Goal: Check status: Check status

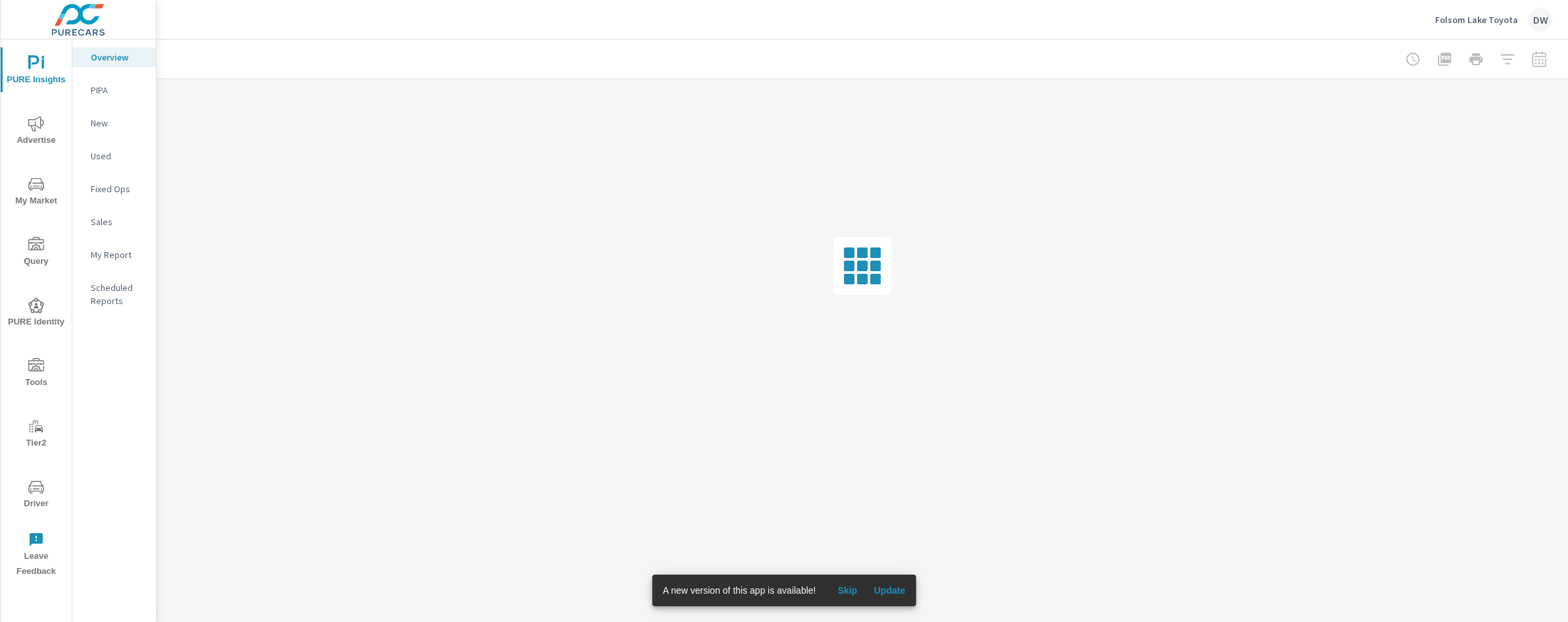
click at [35, 127] on icon "nav menu" at bounding box center [36, 123] width 16 height 15
click at [127, 91] on p "Search" at bounding box center [118, 90] width 55 height 14
click at [850, 593] on span "Skip" at bounding box center [847, 590] width 32 height 12
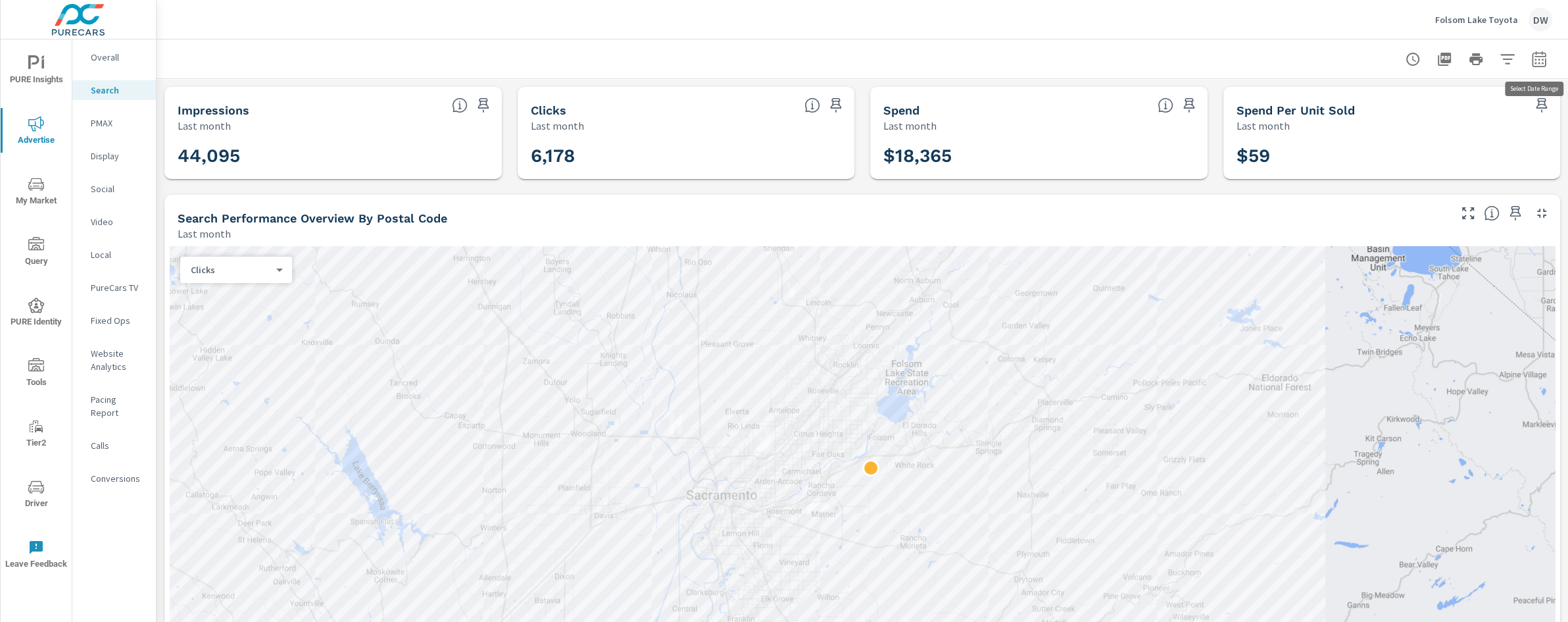
click at [1535, 55] on icon "button" at bounding box center [1539, 59] width 16 height 16
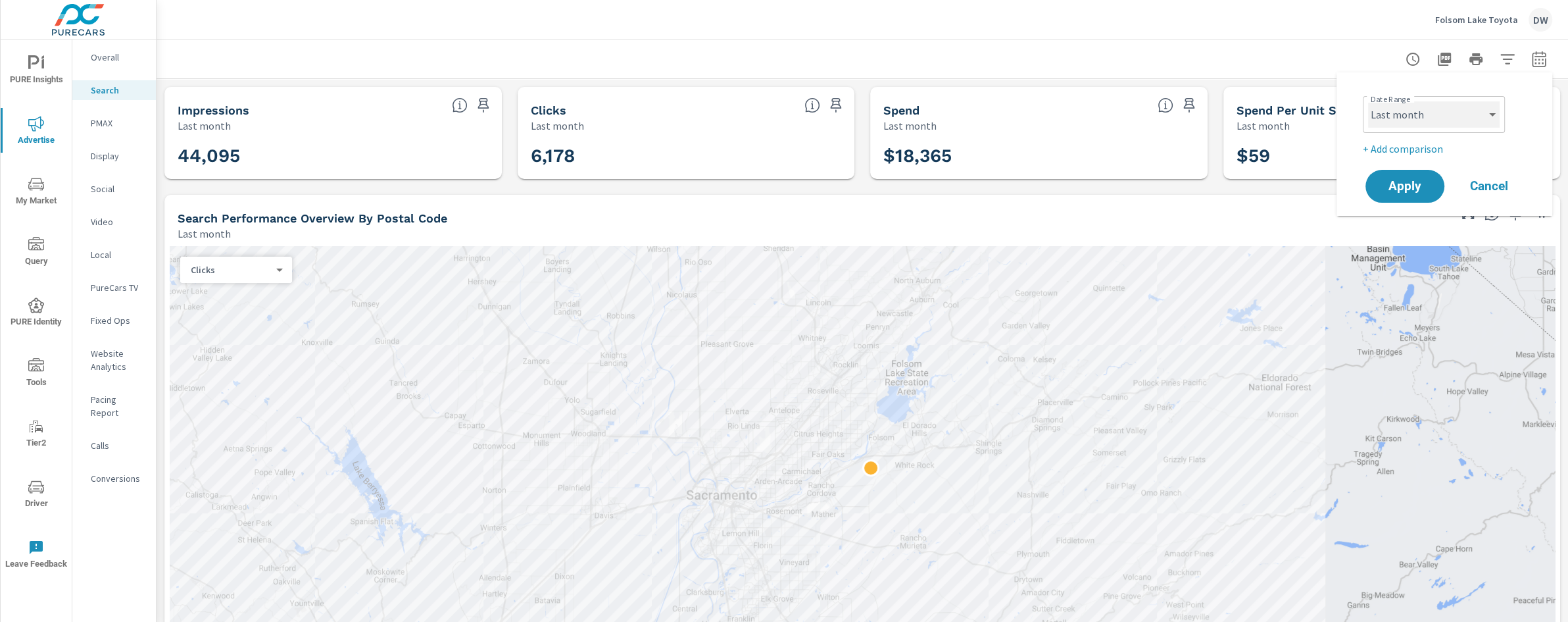
click at [1453, 113] on select "Custom [DATE] Last week Last 7 days Last 14 days Last 30 days Last 45 days Last…" at bounding box center [1434, 114] width 131 height 26
select select "Last 30 days"
click at [1368, 101] on select "Custom [DATE] Last week Last 7 days Last 14 days Last 30 days Last 45 days Last…" at bounding box center [1434, 114] width 131 height 26
click at [1386, 151] on p "+ Add comparison" at bounding box center [1447, 149] width 168 height 16
select select "Previous period"
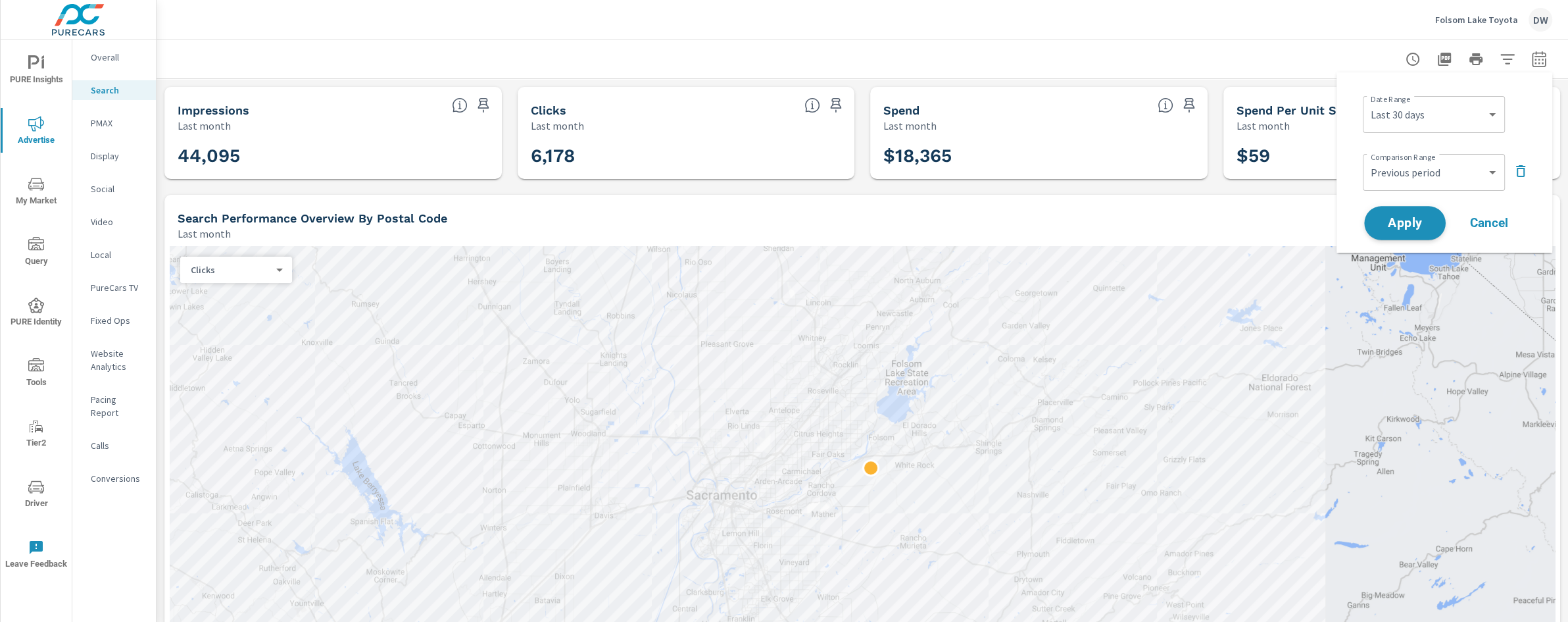
click at [1394, 228] on span "Apply" at bounding box center [1405, 223] width 54 height 13
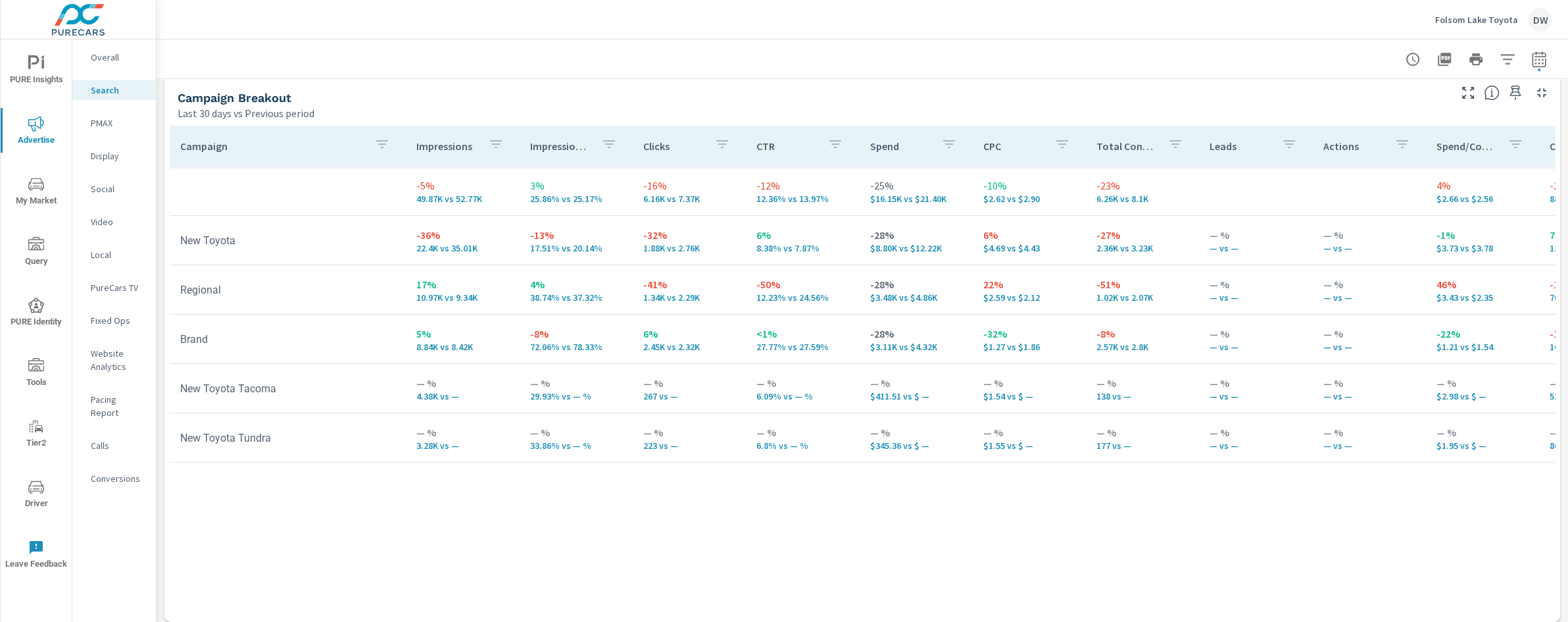
scroll to position [1282, 0]
click at [104, 119] on p "PMAX" at bounding box center [118, 123] width 55 height 14
